Goal: Information Seeking & Learning: Learn about a topic

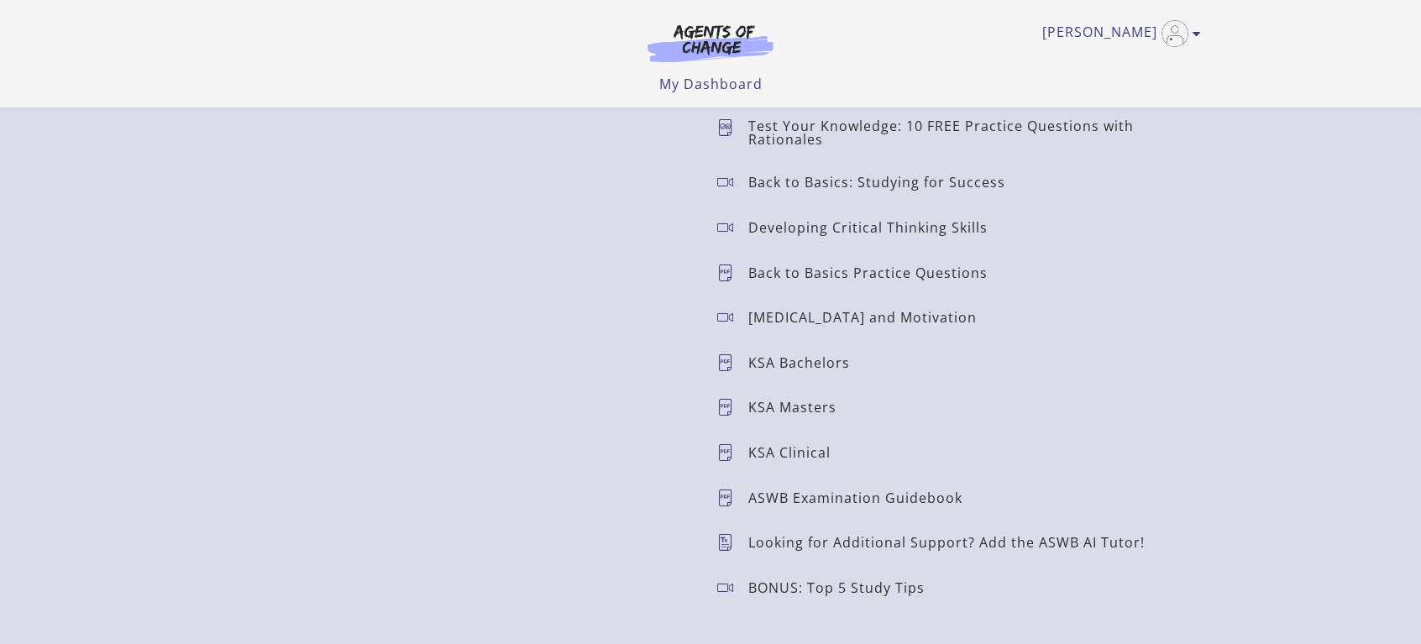
scroll to position [1665, 0]
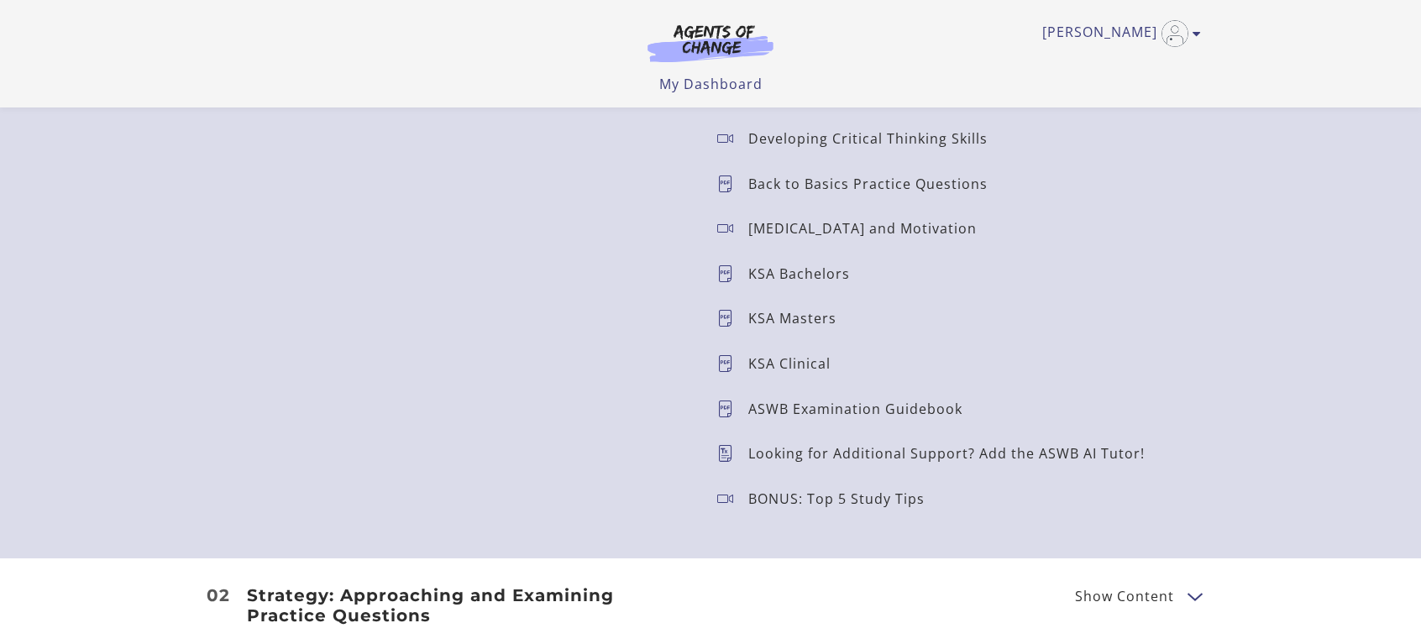
click at [724, 316] on icon at bounding box center [732, 318] width 31 height 17
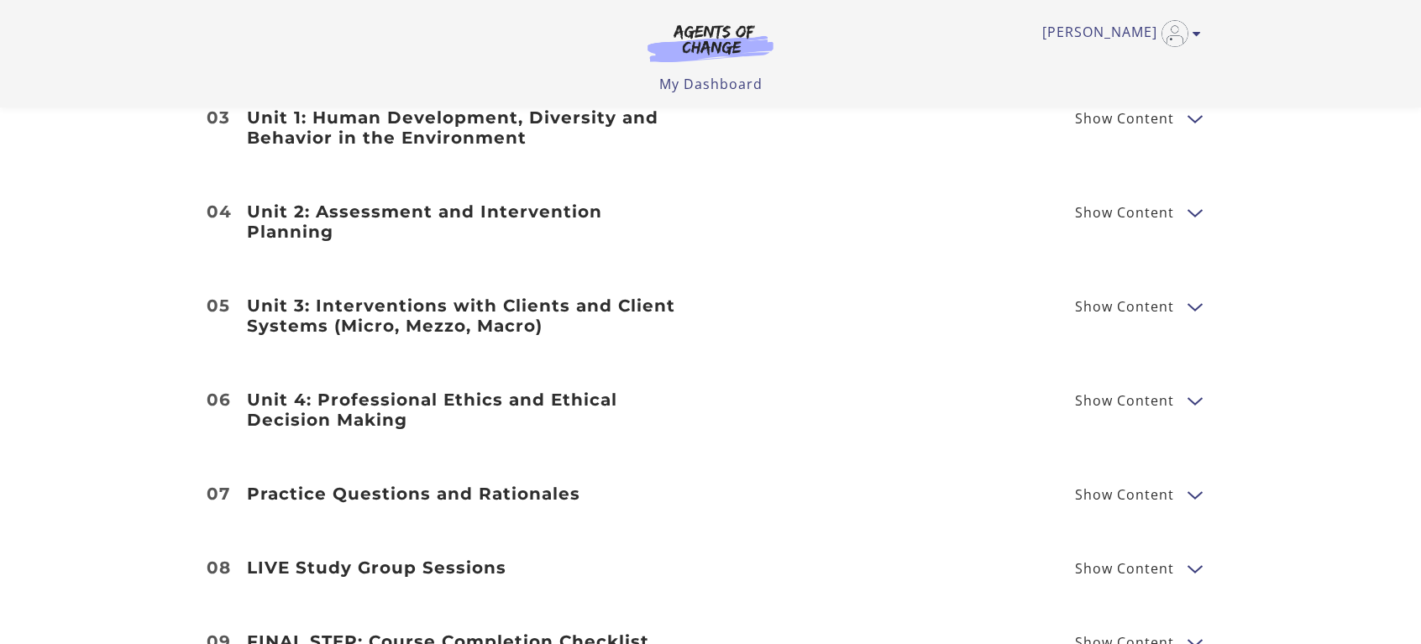
scroll to position [2242, 0]
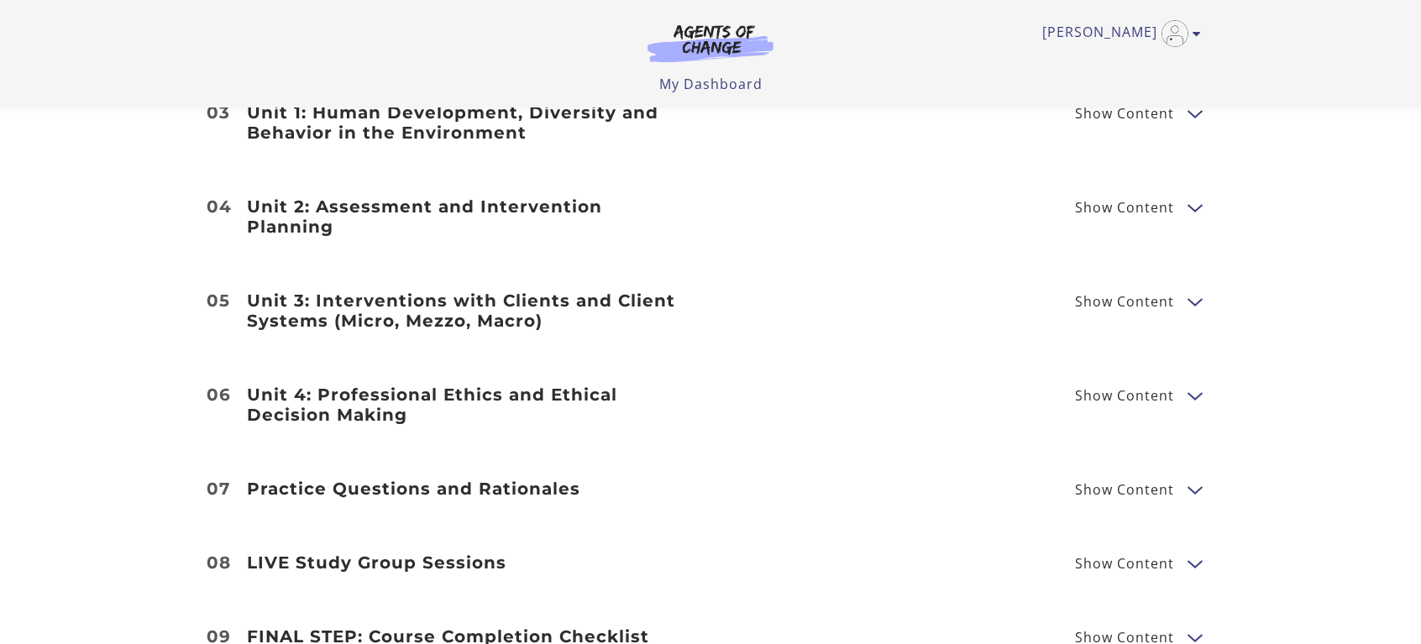
click at [346, 387] on h3 "Unit 4: Professional Ethics and Ethical Decision Making" at bounding box center [468, 405] width 443 height 40
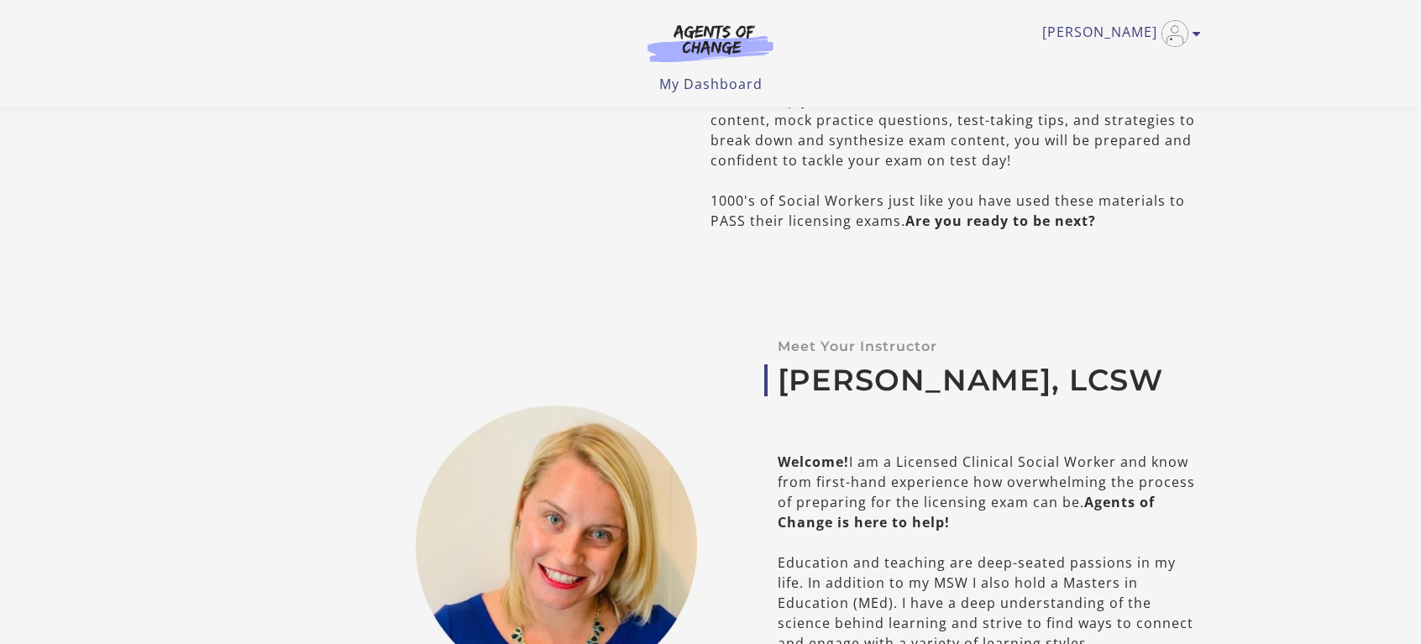
scroll to position [0, 0]
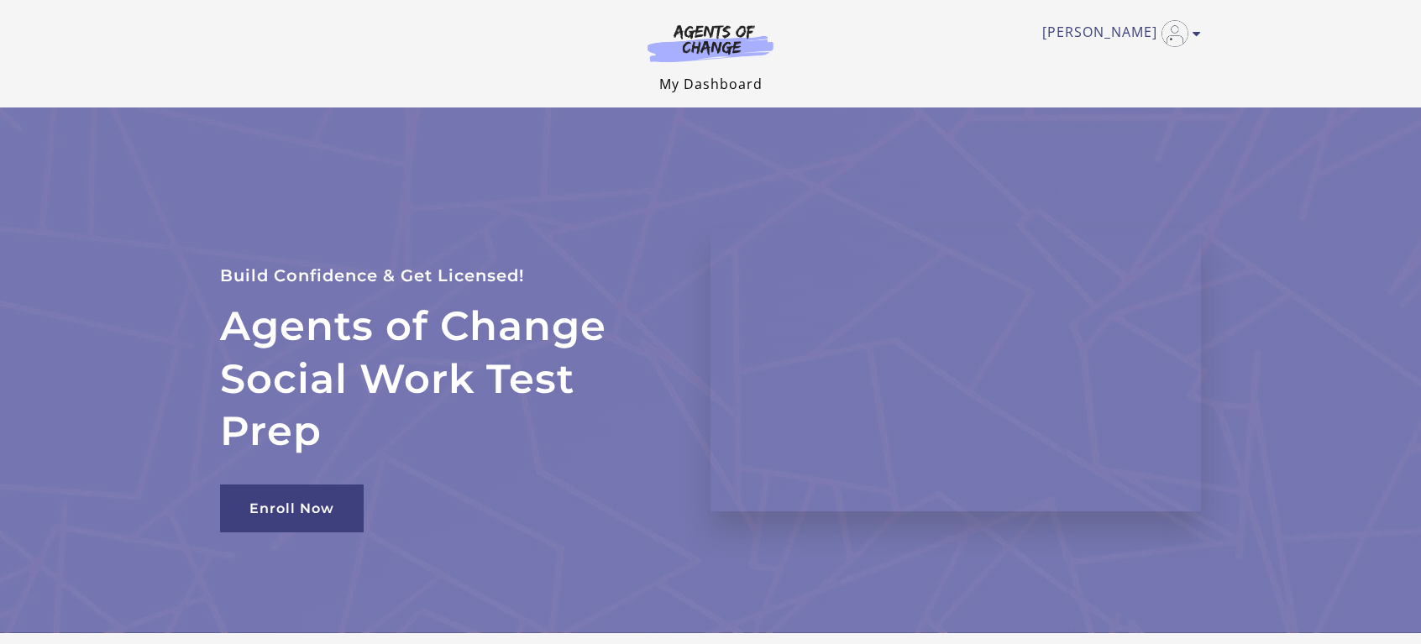
click at [705, 83] on link "My Dashboard" at bounding box center [710, 84] width 103 height 18
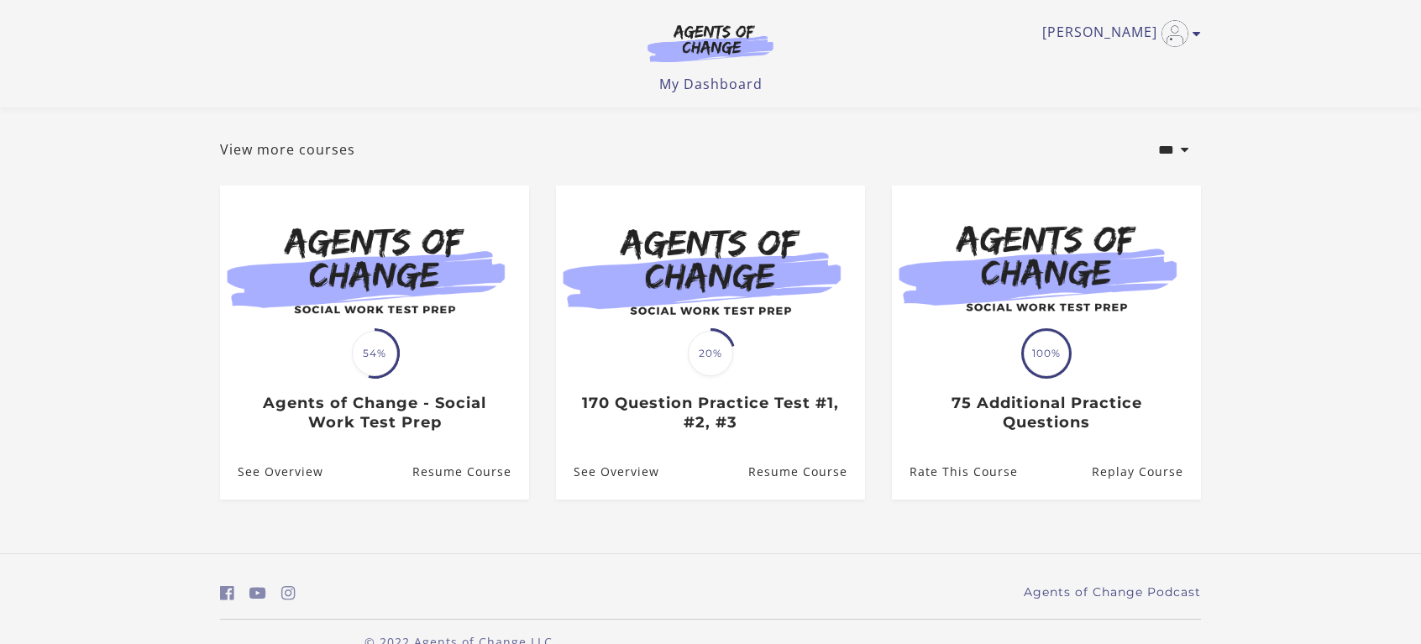
scroll to position [109, 0]
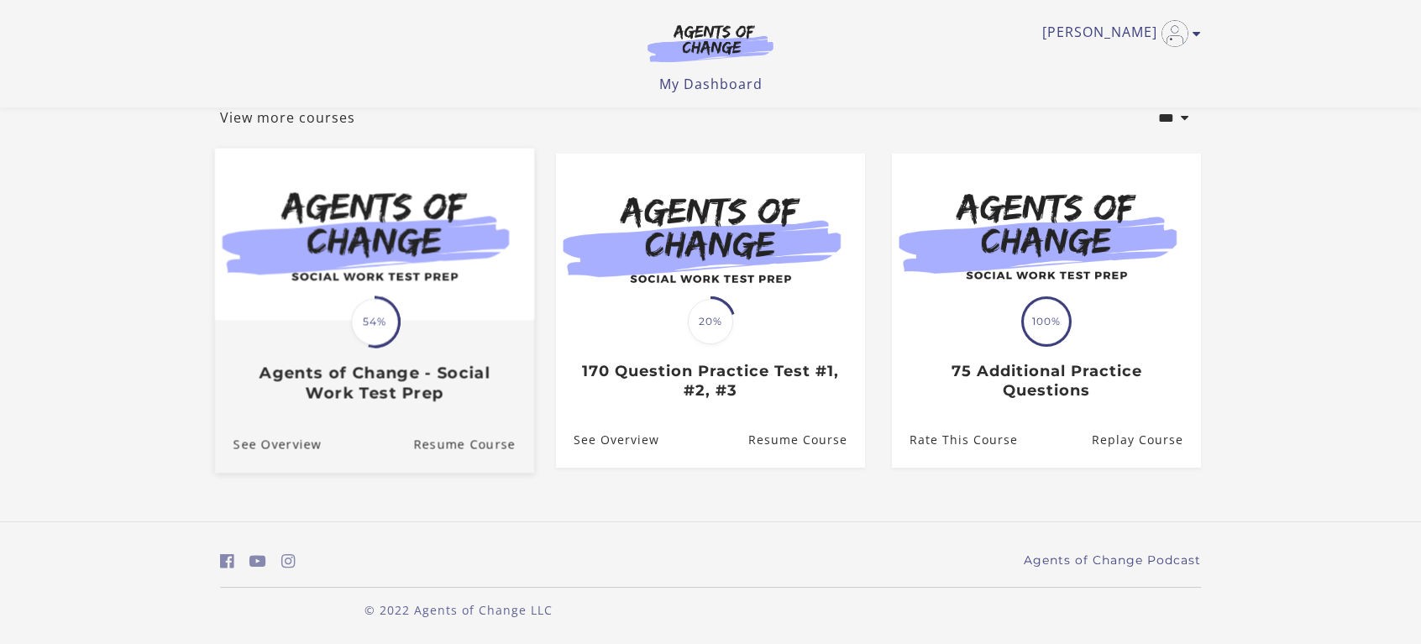
click at [454, 294] on img at bounding box center [374, 235] width 319 height 172
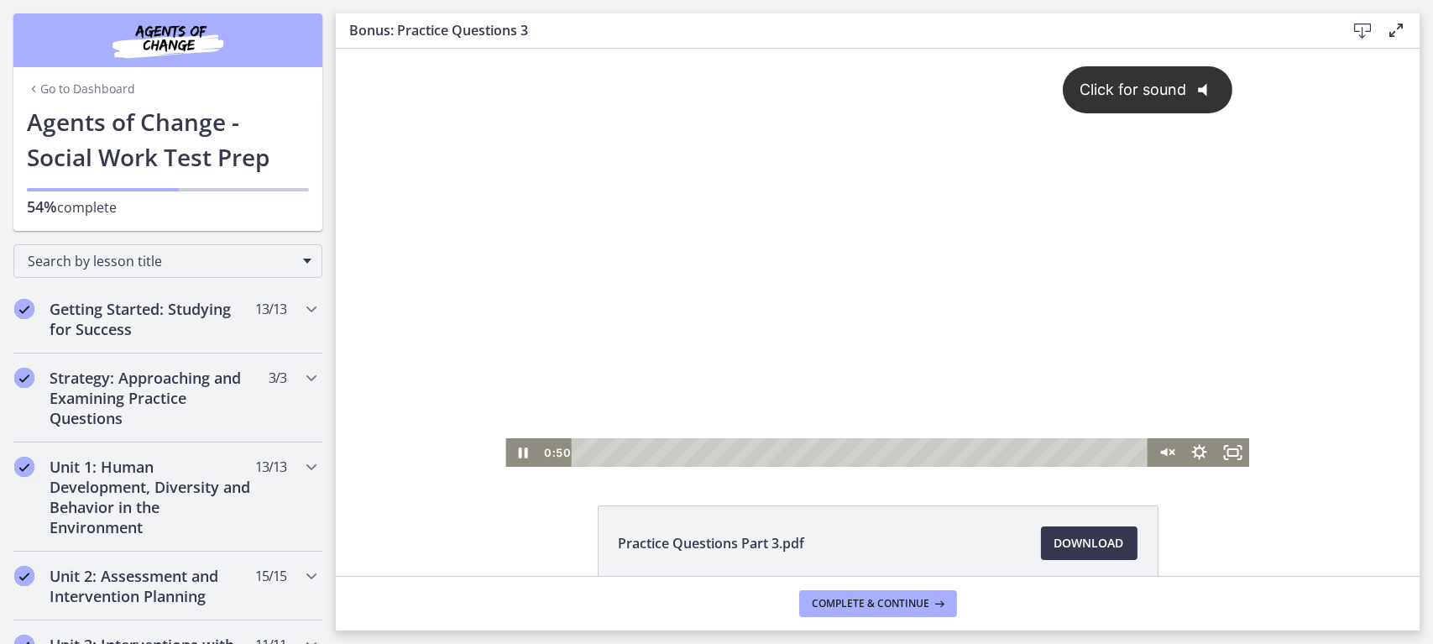
click at [1209, 90] on icon "@keyframes VOLUME_SMALL_WAVE_FLASH { 0% { opacity: 0; } 33% { opacity: 1; } 66%…" at bounding box center [1208, 90] width 45 height 45
click at [517, 453] on icon "Pause" at bounding box center [522, 453] width 40 height 34
